Goal: Book appointment/travel/reservation

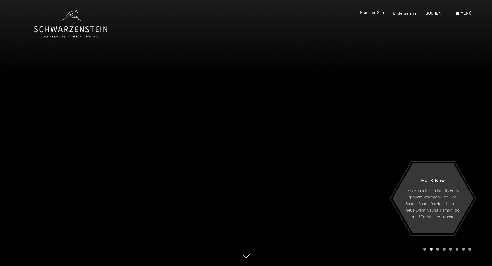
click at [366, 12] on span "Premium Spa" at bounding box center [372, 12] width 24 height 5
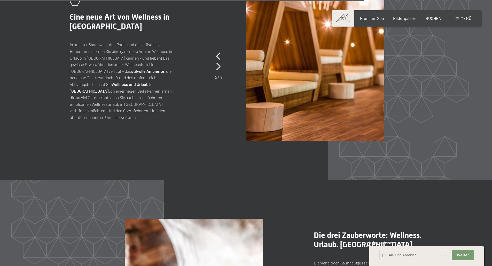
scroll to position [2429, 0]
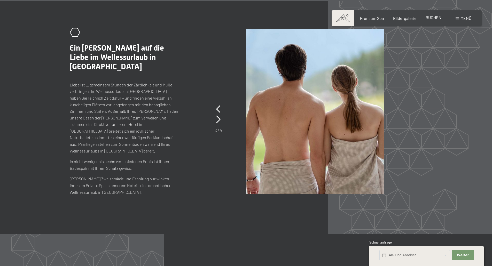
click at [428, 18] on span "BUCHEN" at bounding box center [434, 17] width 16 height 5
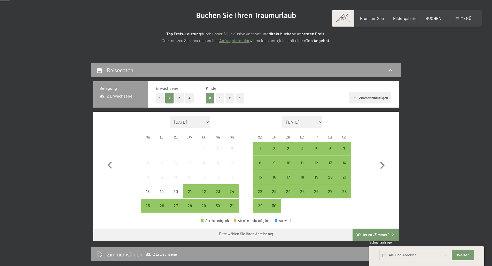
scroll to position [103, 0]
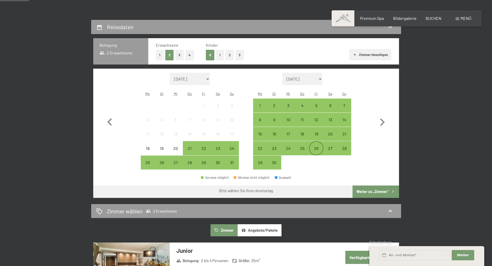
click at [319, 151] on div "26" at bounding box center [316, 153] width 13 height 13
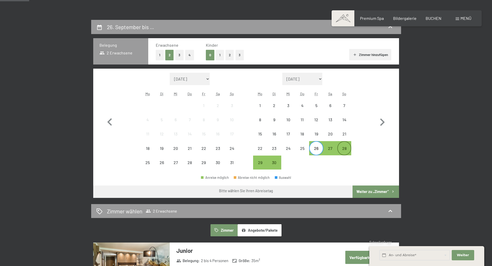
click at [348, 150] on div "28" at bounding box center [344, 153] width 13 height 13
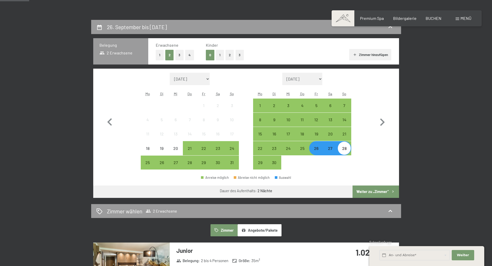
click at [370, 191] on button "Weiter zu „Zimmer“" at bounding box center [376, 192] width 46 height 12
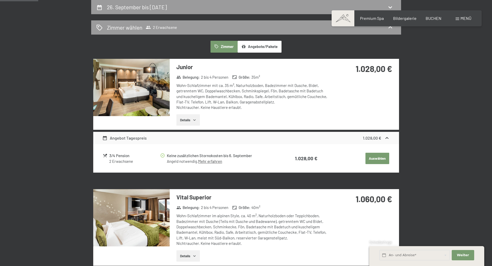
scroll to position [97, 0]
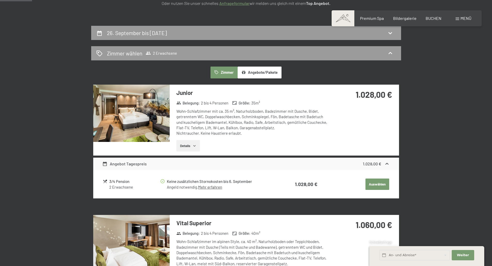
click at [185, 147] on button "Details" at bounding box center [188, 145] width 24 height 11
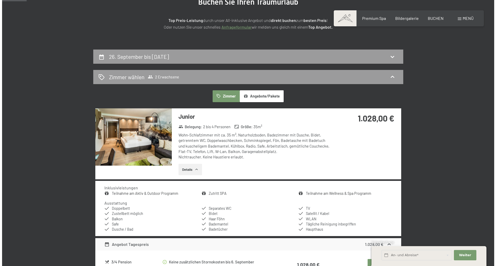
scroll to position [0, 0]
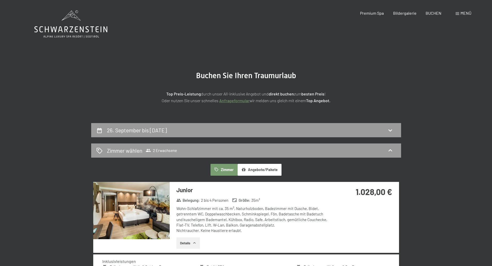
click at [458, 13] on span at bounding box center [458, 13] width 4 height 3
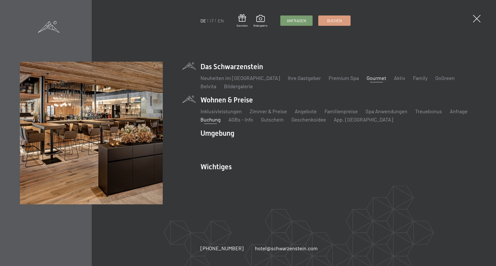
click at [368, 78] on link "Gourmet" at bounding box center [377, 78] width 20 height 6
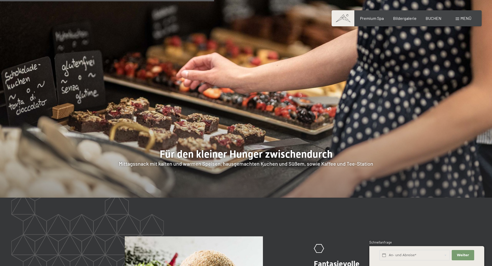
scroll to position [697, 0]
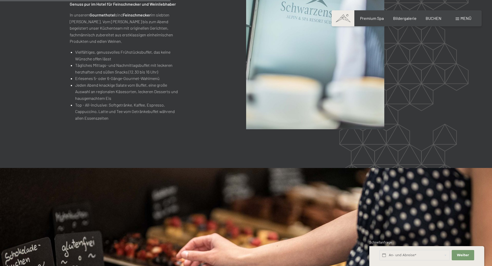
click at [456, 17] on div "Menü" at bounding box center [464, 19] width 16 height 6
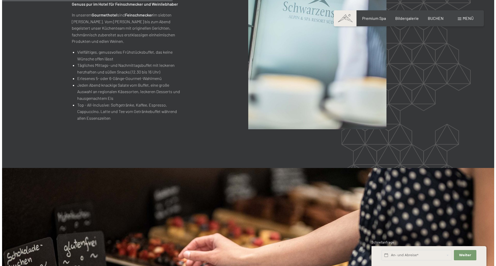
scroll to position [698, 0]
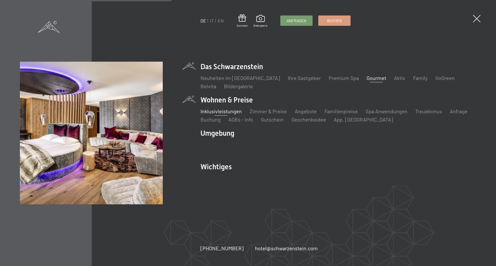
click at [218, 110] on link "Inklusivleistungen" at bounding box center [221, 111] width 41 height 6
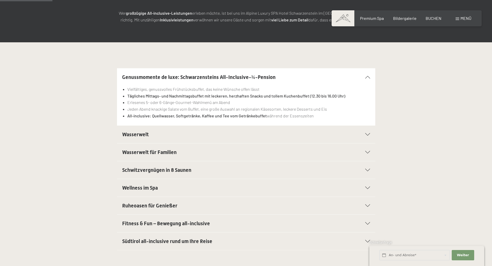
scroll to position [103, 0]
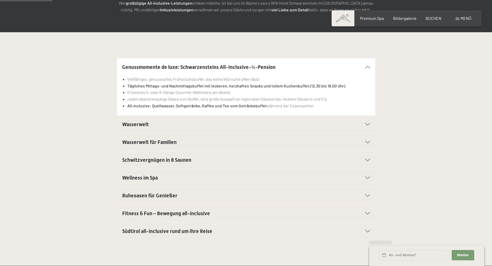
click at [364, 126] on div at bounding box center [364, 124] width 11 height 3
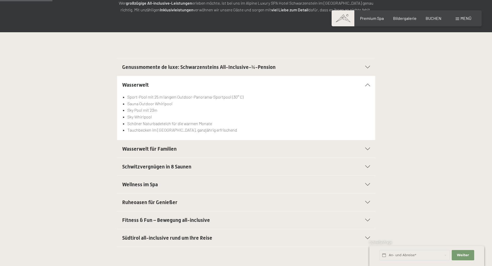
click at [364, 151] on div "Wasserwelt für Familien" at bounding box center [246, 149] width 248 height 18
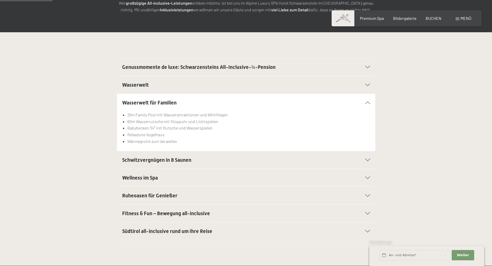
click at [370, 160] on icon at bounding box center [367, 160] width 5 height 3
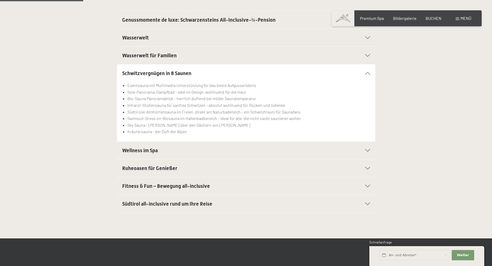
scroll to position [181, 0]
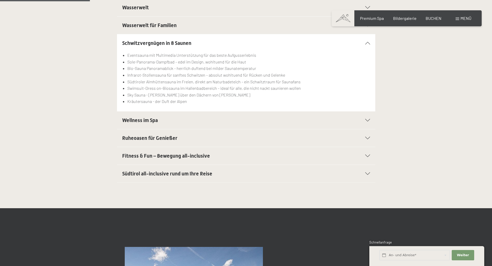
click at [367, 139] on icon at bounding box center [367, 138] width 5 height 3
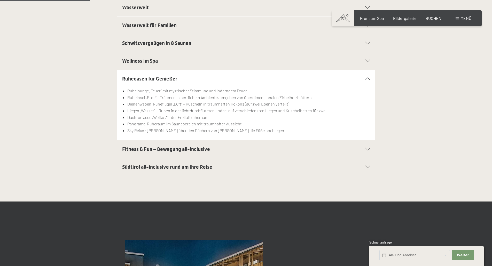
click at [367, 149] on icon at bounding box center [367, 149] width 5 height 3
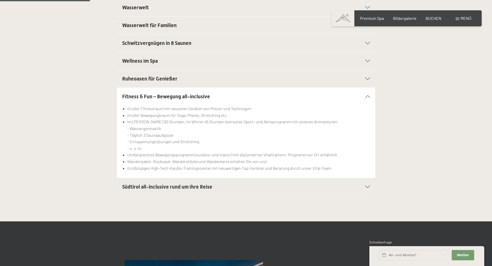
click at [371, 187] on section "Südtirol all-inclusive rund um Ihre Reise Autoabstellplätze in der Garage für a…" at bounding box center [246, 187] width 258 height 18
click at [368, 187] on icon at bounding box center [367, 187] width 5 height 3
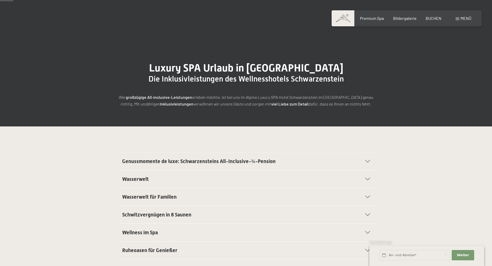
scroll to position [0, 0]
